Goal: Information Seeking & Learning: Learn about a topic

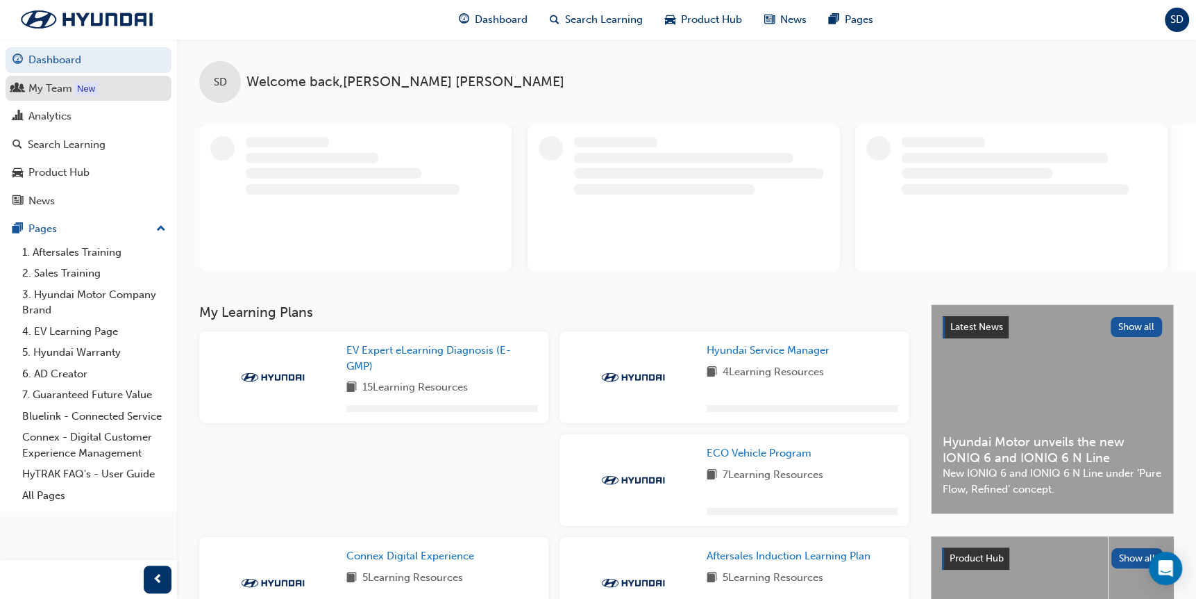
drag, startPoint x: 44, startPoint y: 92, endPoint x: 44, endPoint y: 100, distance: 8.4
click at [44, 92] on div "My Team" at bounding box center [50, 89] width 44 height 16
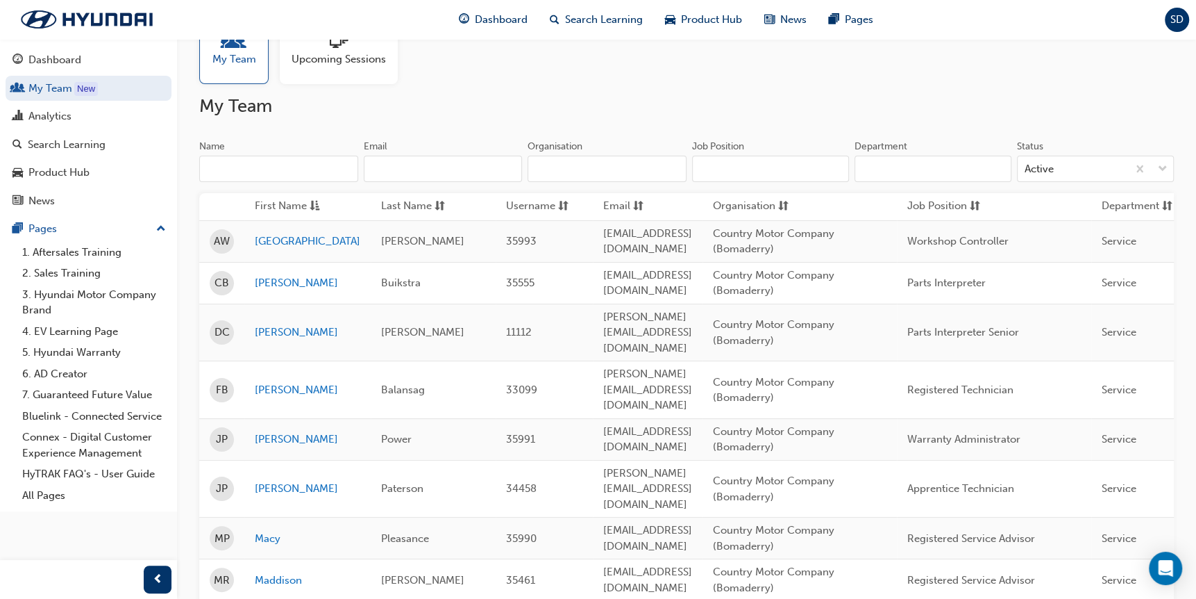
scroll to position [139, 0]
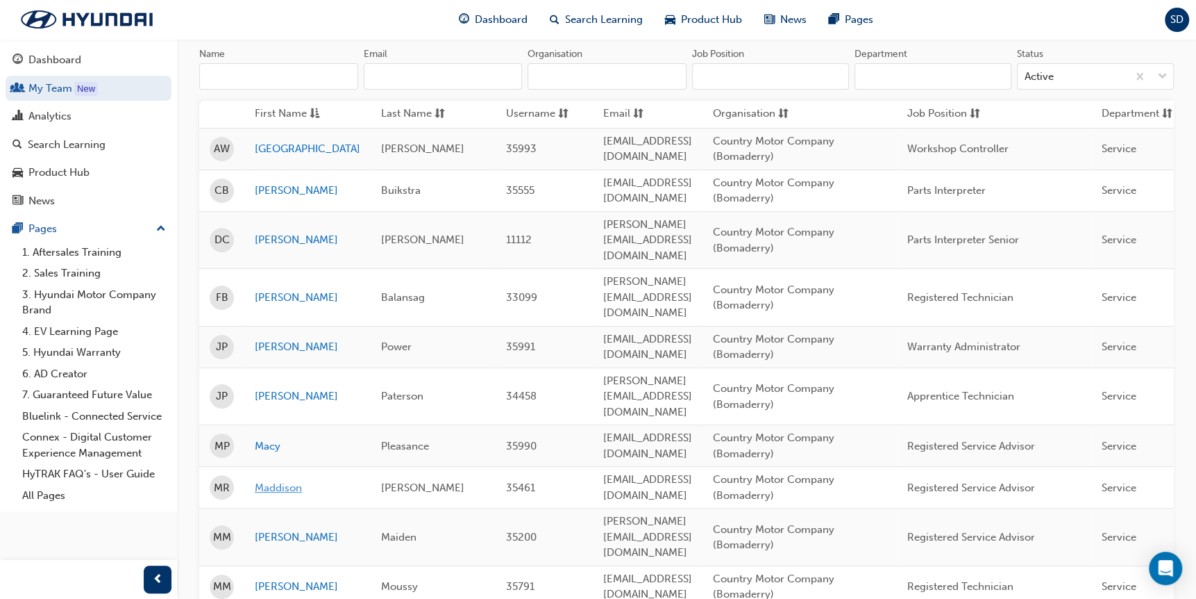
click at [265, 480] on link "Maddison" at bounding box center [308, 488] width 106 height 16
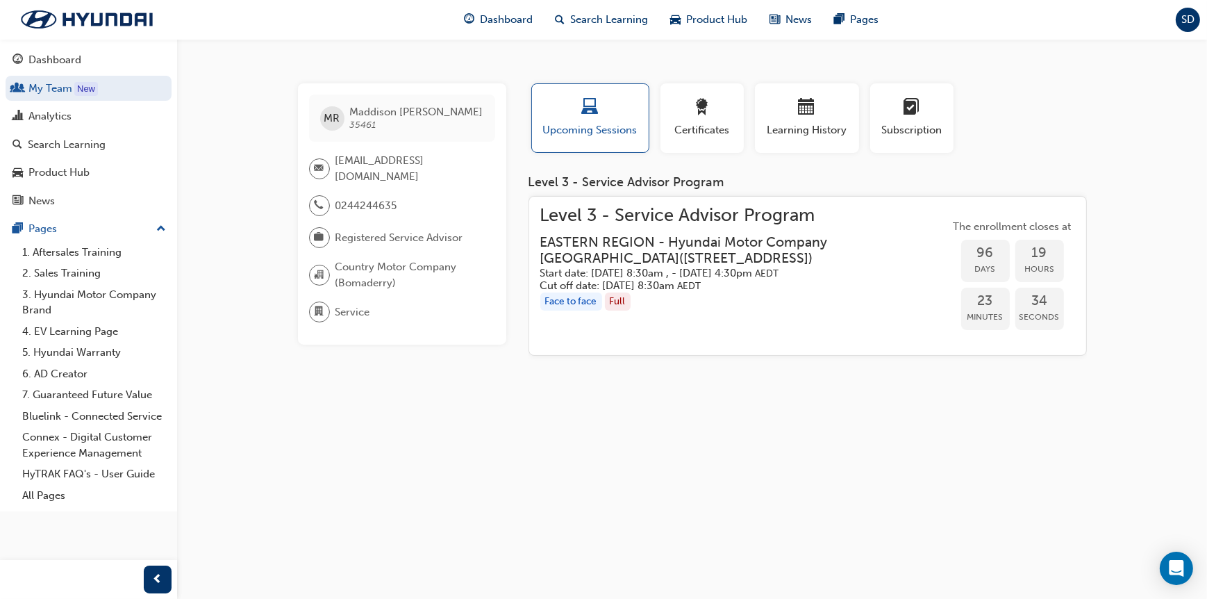
click at [624, 249] on h3 "EASTERN REGION - Hyundai Motor Company [GEOGRAPHIC_DATA] ( [STREET_ADDRESS] )" at bounding box center [733, 250] width 387 height 33
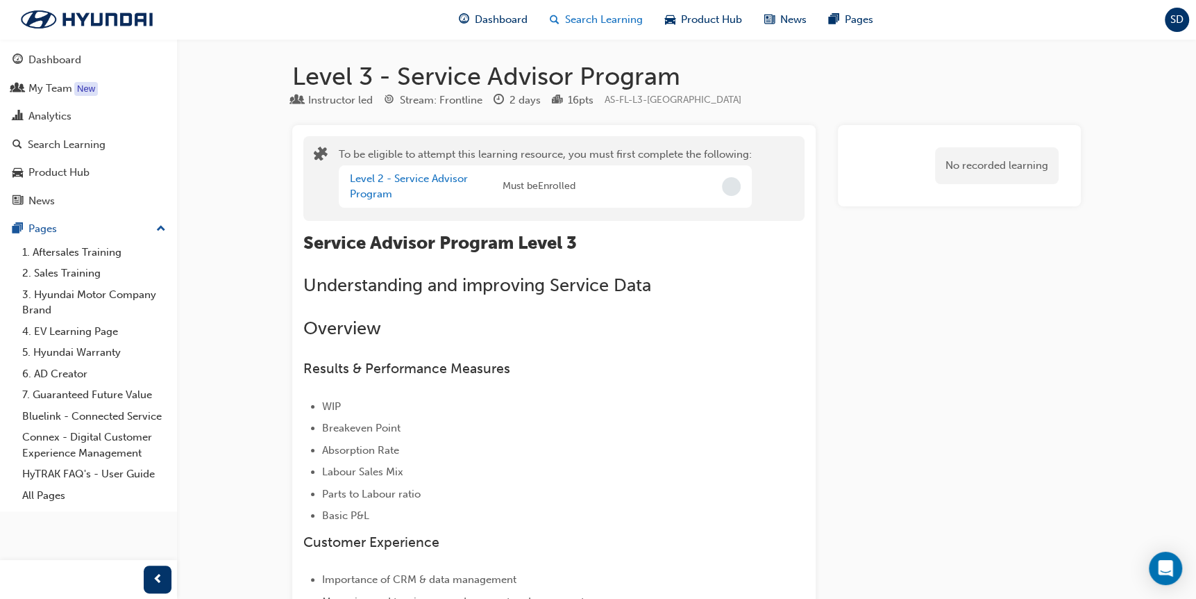
click at [616, 12] on span "Search Learning" at bounding box center [604, 20] width 78 height 16
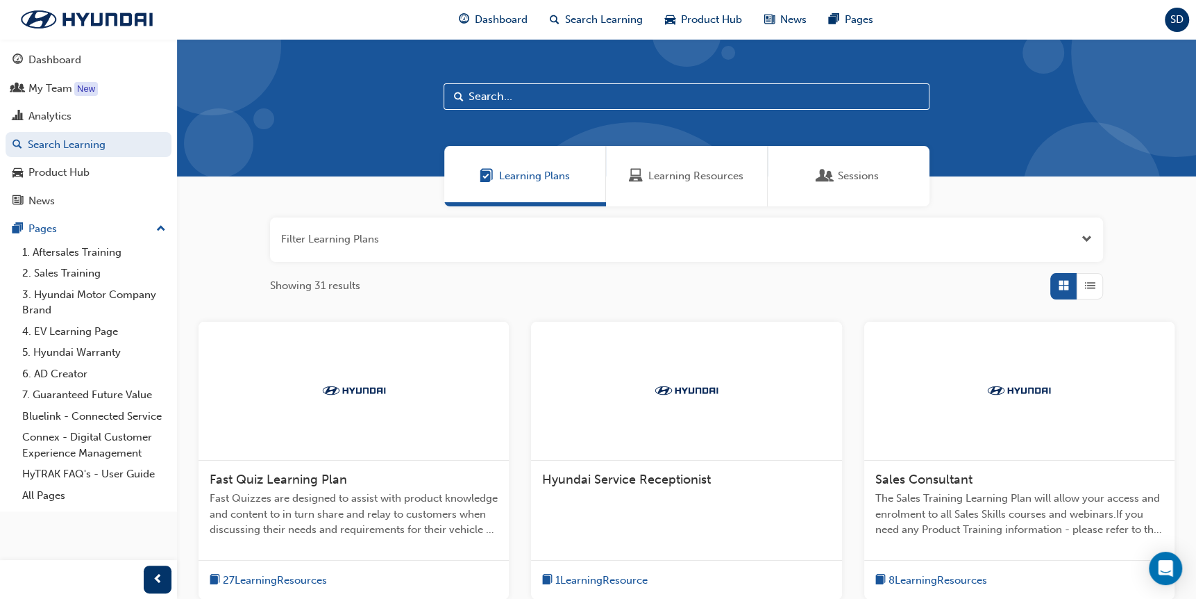
click at [499, 99] on input "text" at bounding box center [687, 96] width 486 height 26
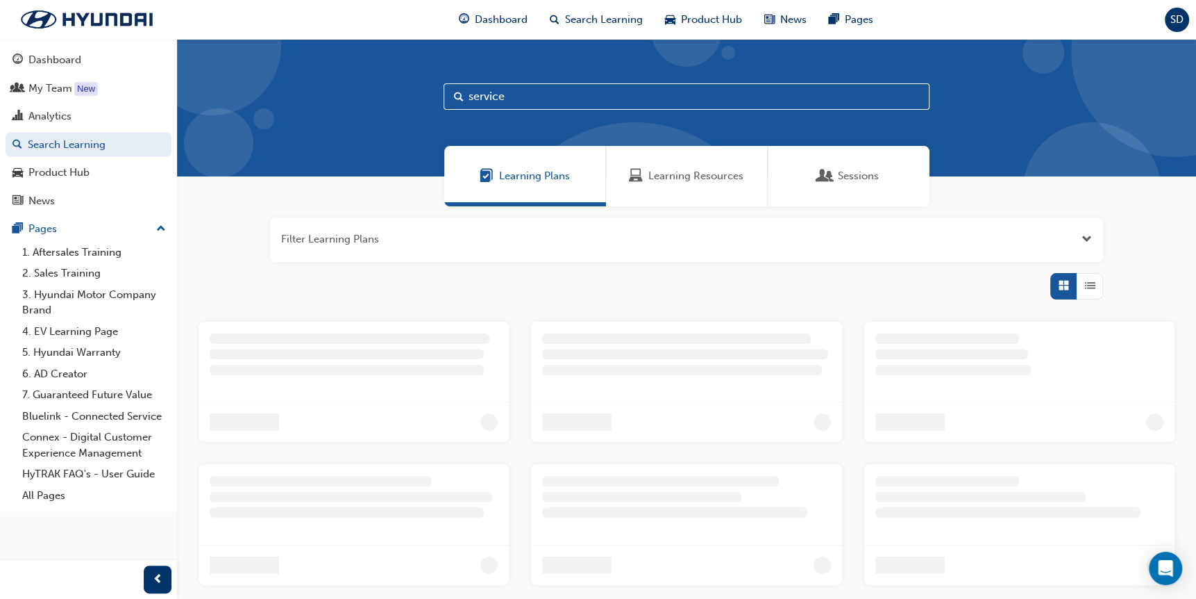
type input "service"
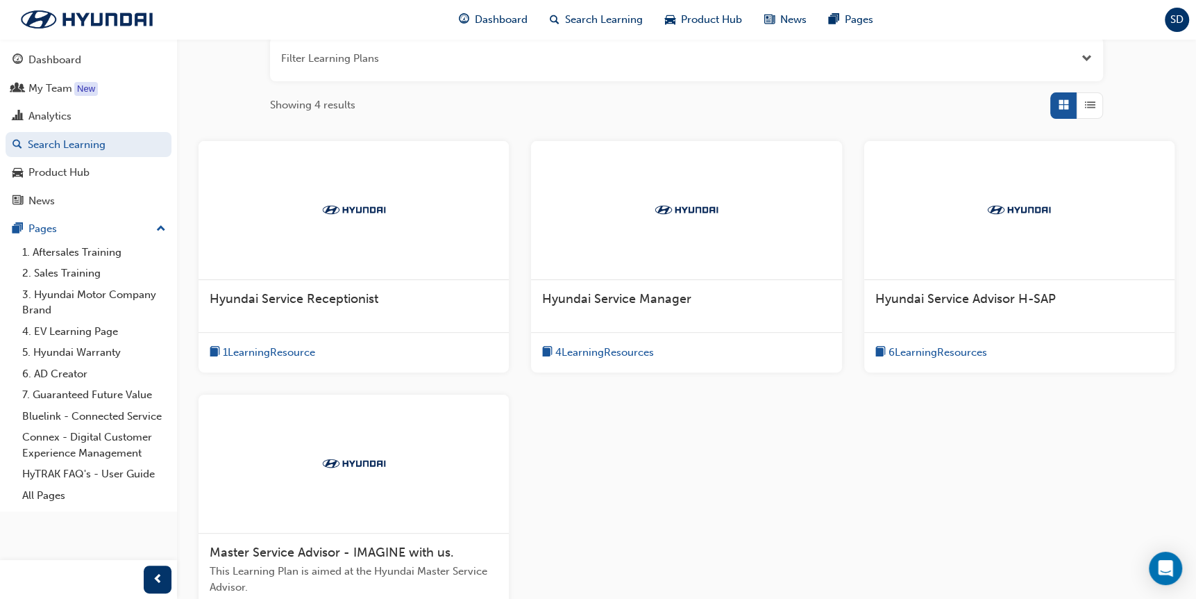
scroll to position [208, 0]
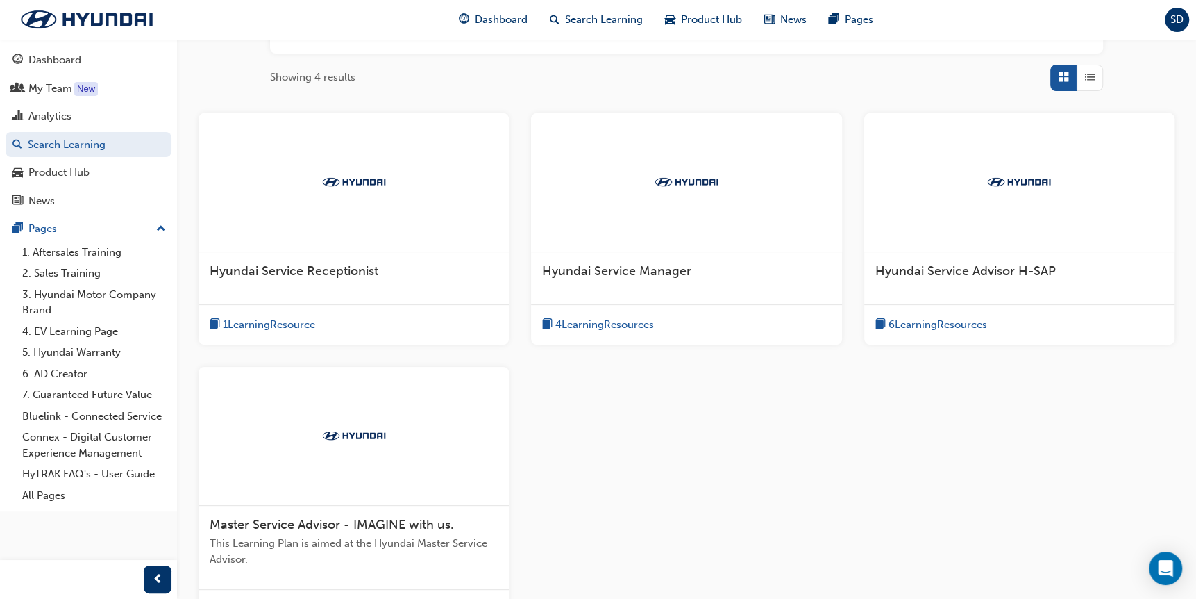
click at [996, 263] on span "Hyundai Service Advisor H-SAP" at bounding box center [966, 270] width 181 height 15
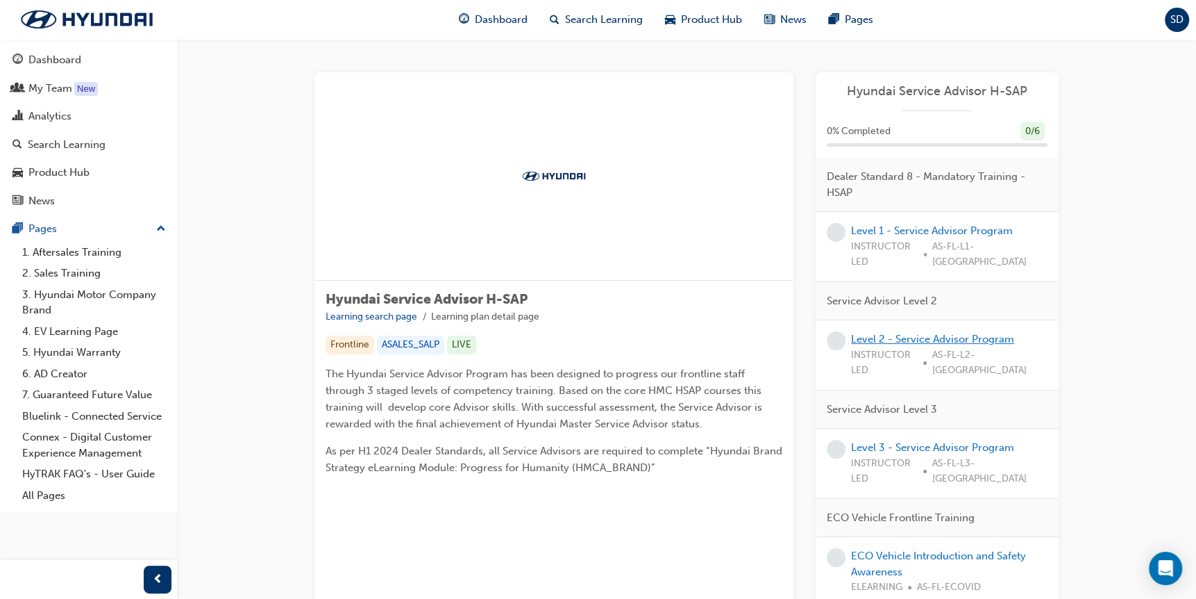
click at [864, 333] on link "Level 2 - Service Advisor Program" at bounding box center [932, 339] width 163 height 12
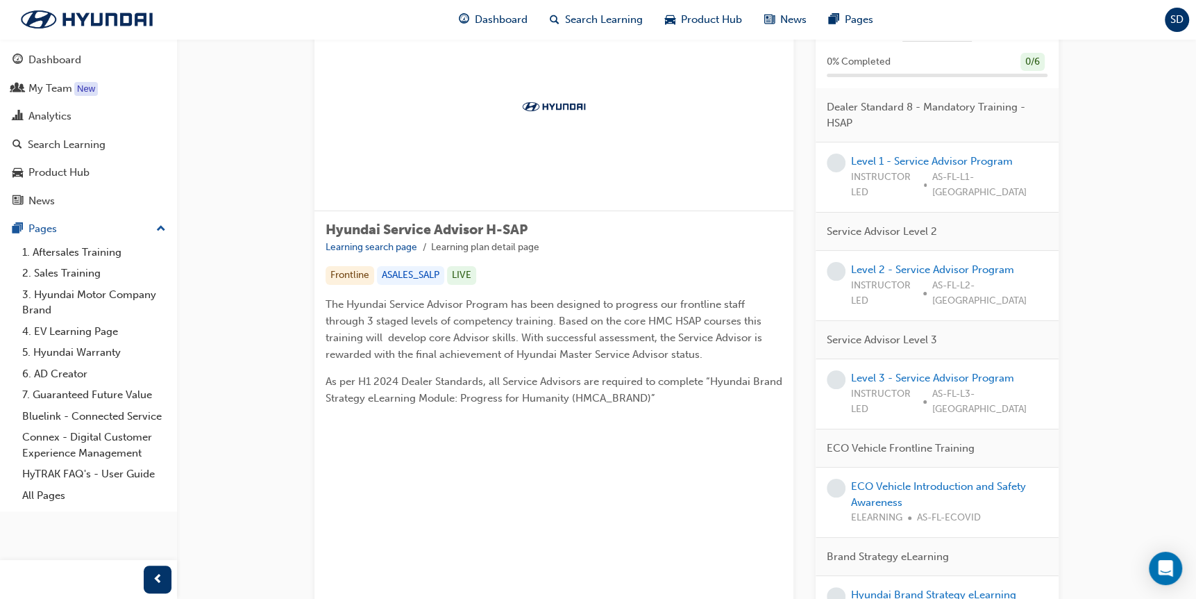
scroll to position [69, 0]
click at [980, 263] on link "Level 2 - Service Advisor Program" at bounding box center [932, 269] width 163 height 12
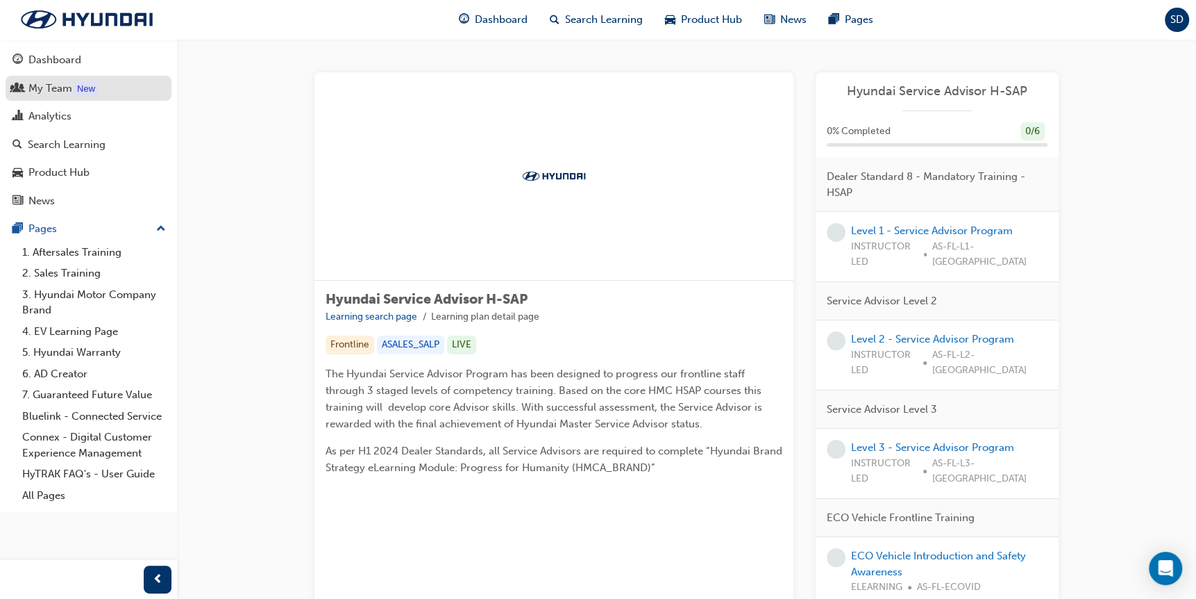
click at [38, 91] on div "My Team" at bounding box center [50, 89] width 44 height 16
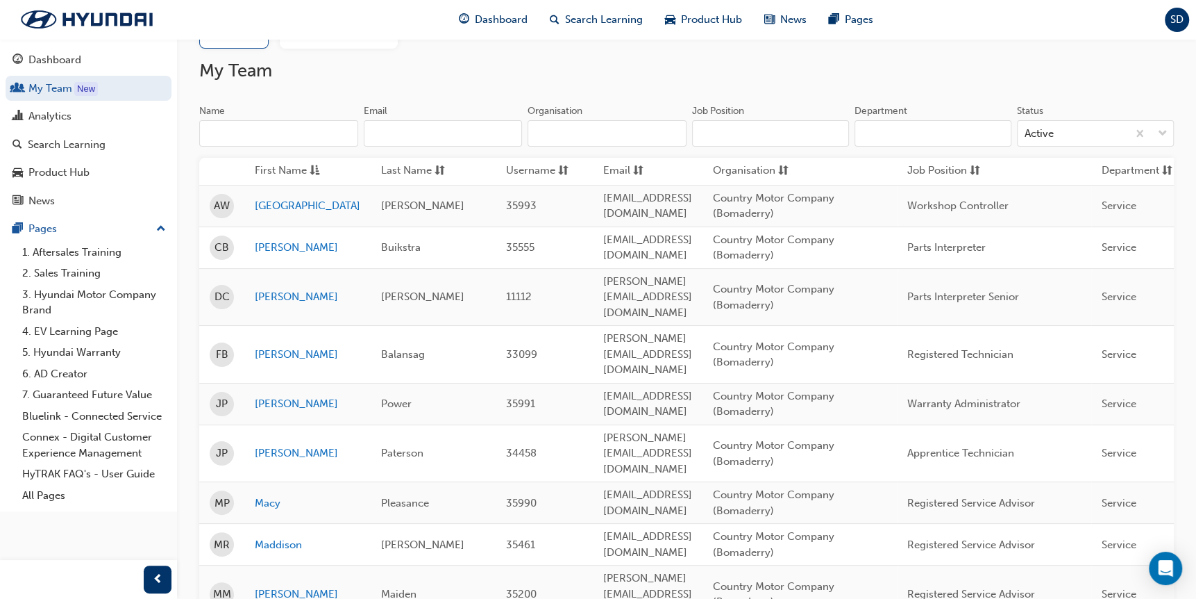
scroll to position [139, 0]
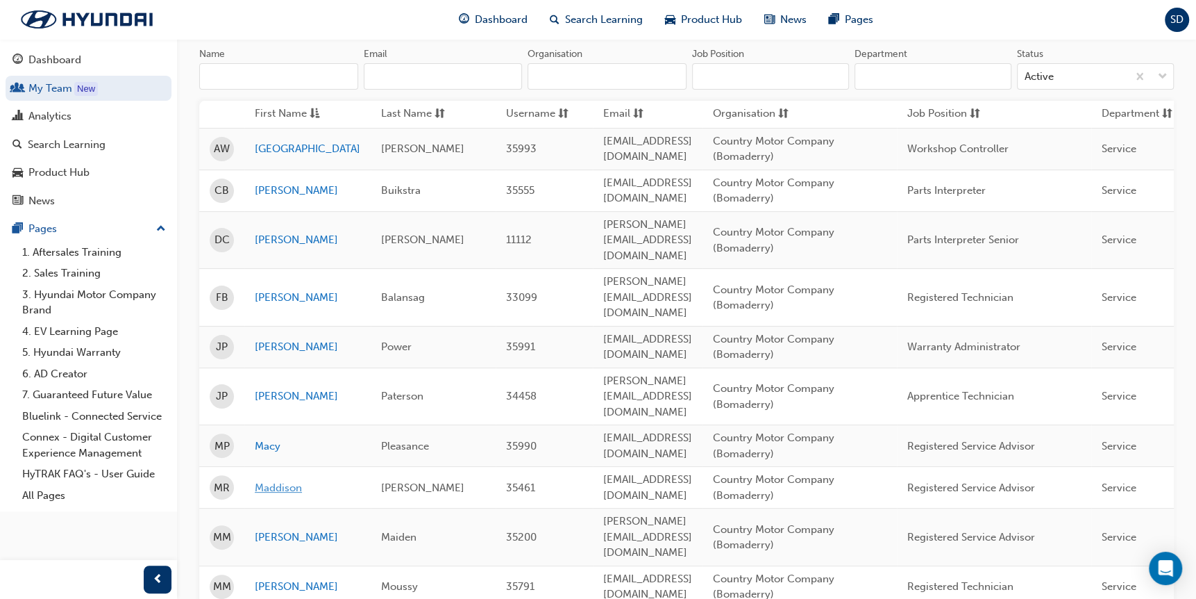
click at [261, 480] on link "Maddison" at bounding box center [308, 488] width 106 height 16
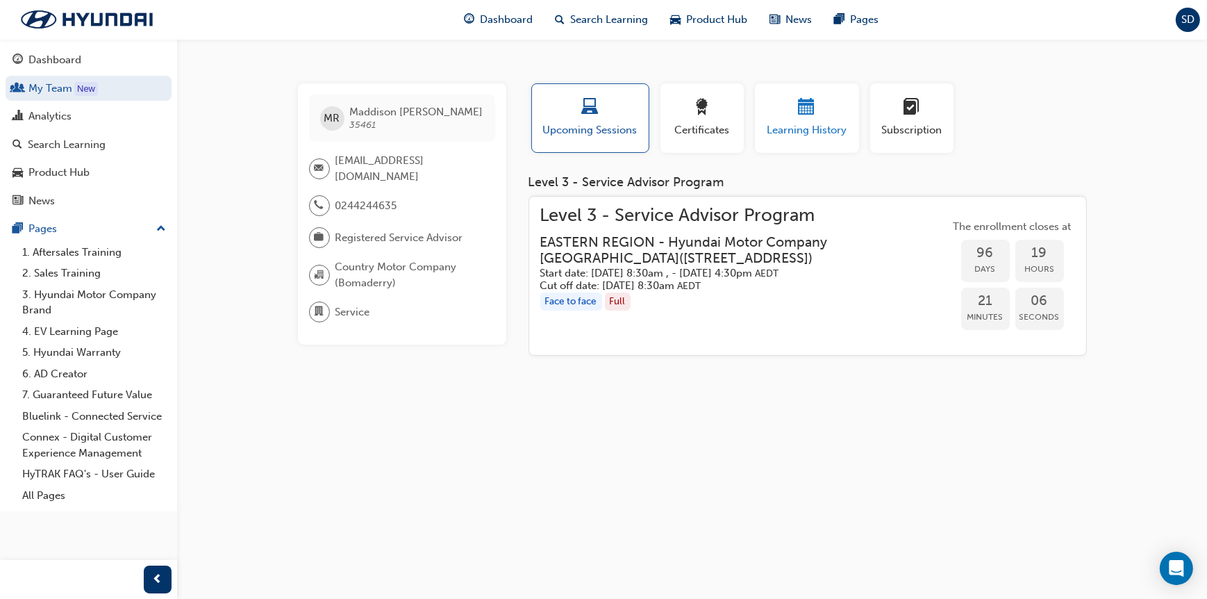
click at [795, 114] on div "button" at bounding box center [806, 110] width 83 height 22
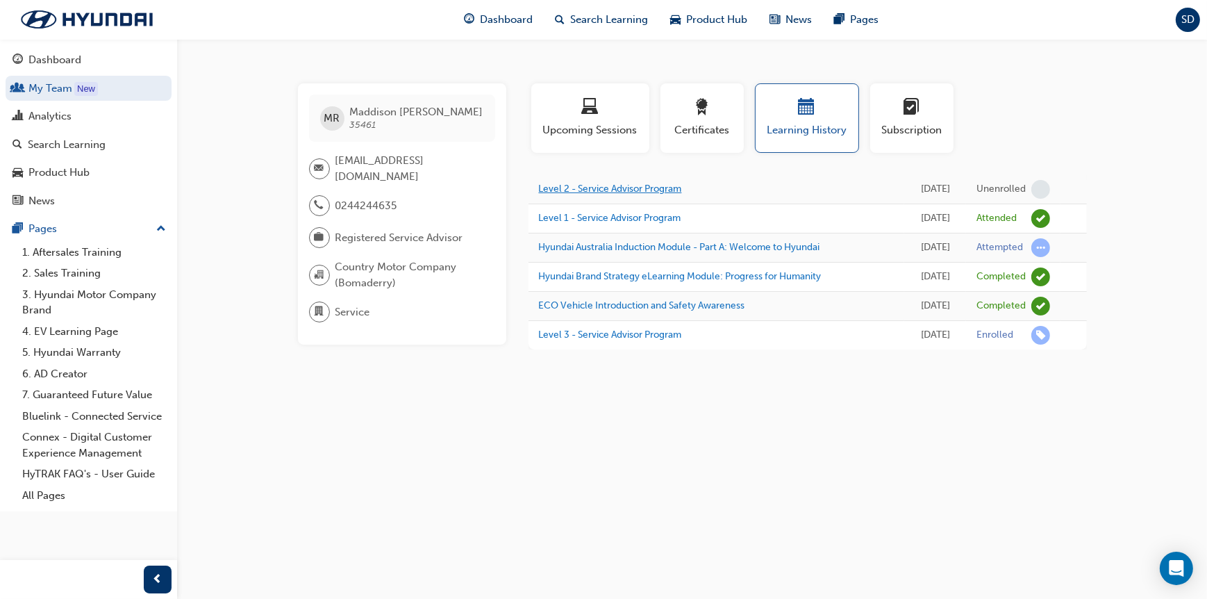
click at [609, 185] on link "Level 2 - Service Advisor Program" at bounding box center [610, 189] width 143 height 12
